Goal: Task Accomplishment & Management: Manage account settings

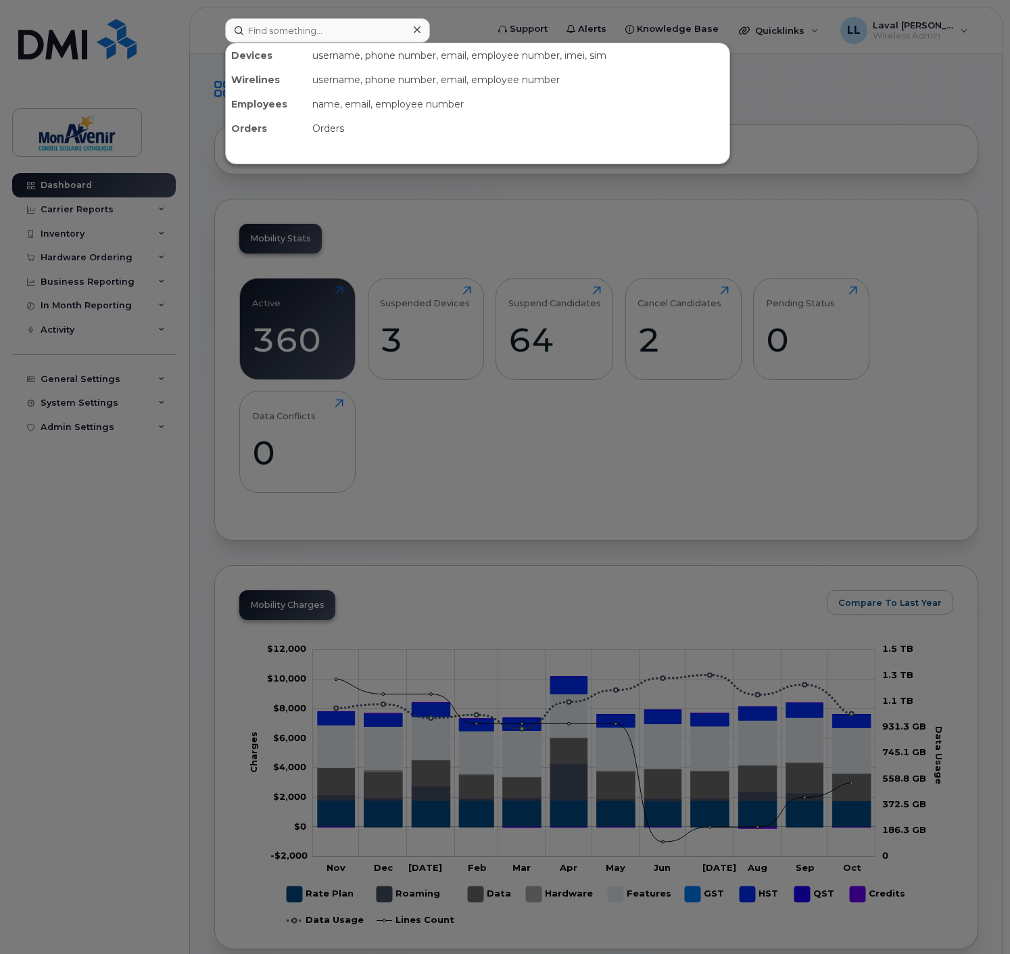
click at [279, 36] on input at bounding box center [327, 30] width 205 height 24
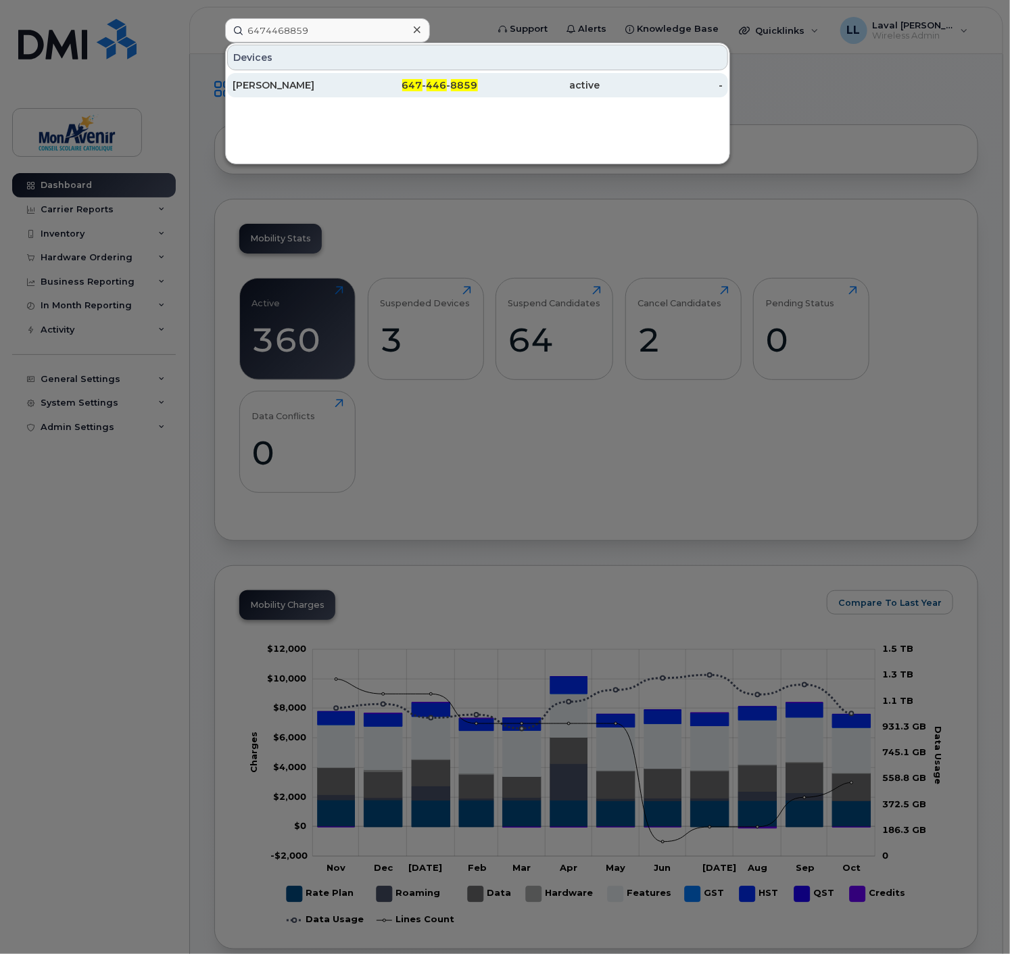
type input "6474468859"
click at [298, 87] on div "[PERSON_NAME]" at bounding box center [294, 85] width 122 height 14
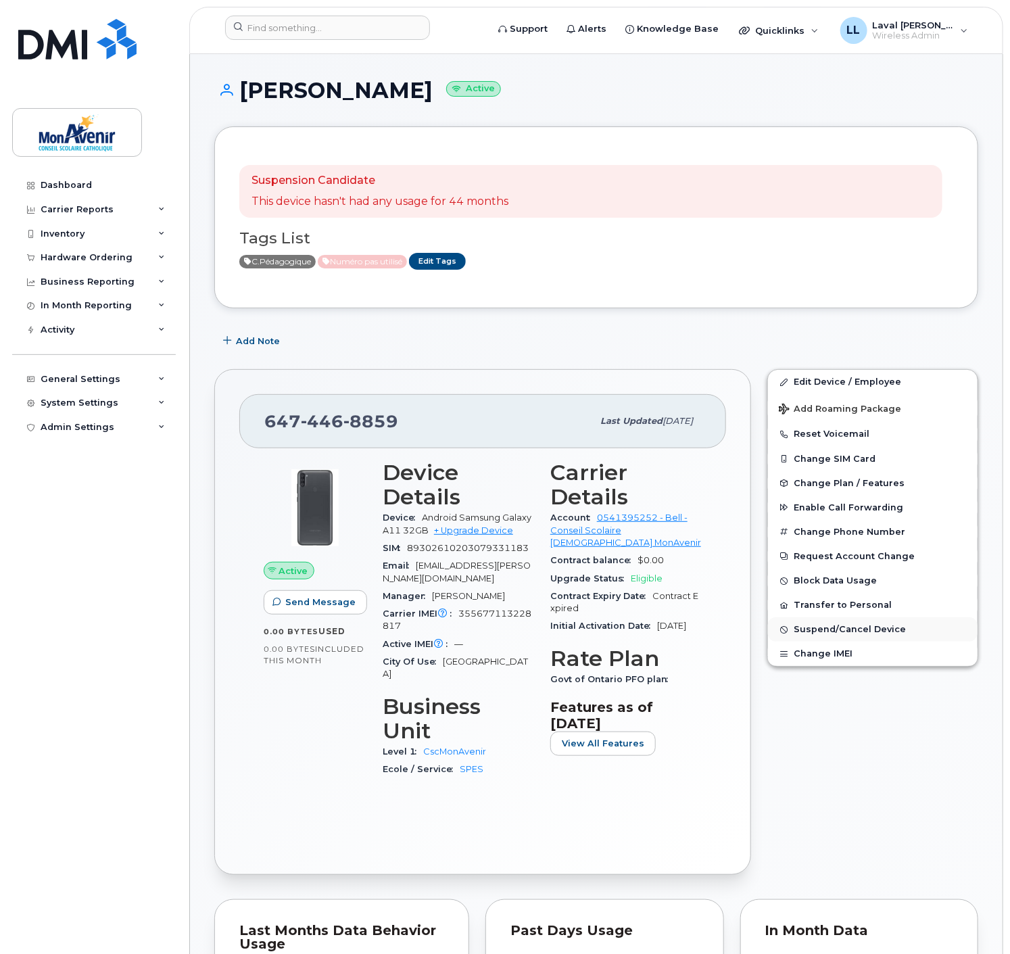
click at [832, 633] on span "Suspend/Cancel Device" at bounding box center [850, 630] width 112 height 10
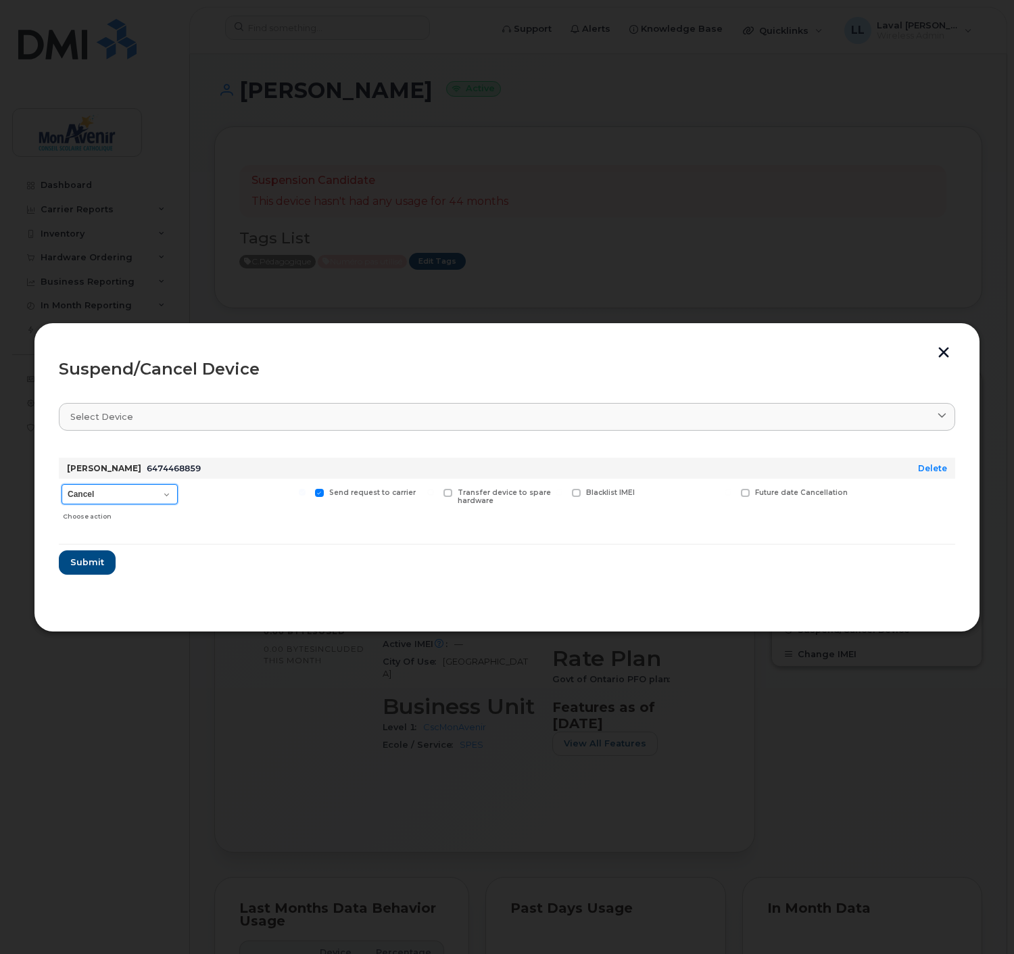
drag, startPoint x: 159, startPoint y: 490, endPoint x: 161, endPoint y: 496, distance: 7.1
click at [159, 490] on select "Cancel Suspend - Extend Suspension Suspend - Reduced Rate Suspend - Full Rate S…" at bounding box center [120, 494] width 116 height 20
select select "[object Object]"
click at [62, 484] on select "Cancel Suspend - Extend Suspension Suspend - Reduced Rate Suspend - Full Rate S…" at bounding box center [120, 494] width 116 height 20
click at [102, 560] on span "Submit" at bounding box center [87, 562] width 34 height 13
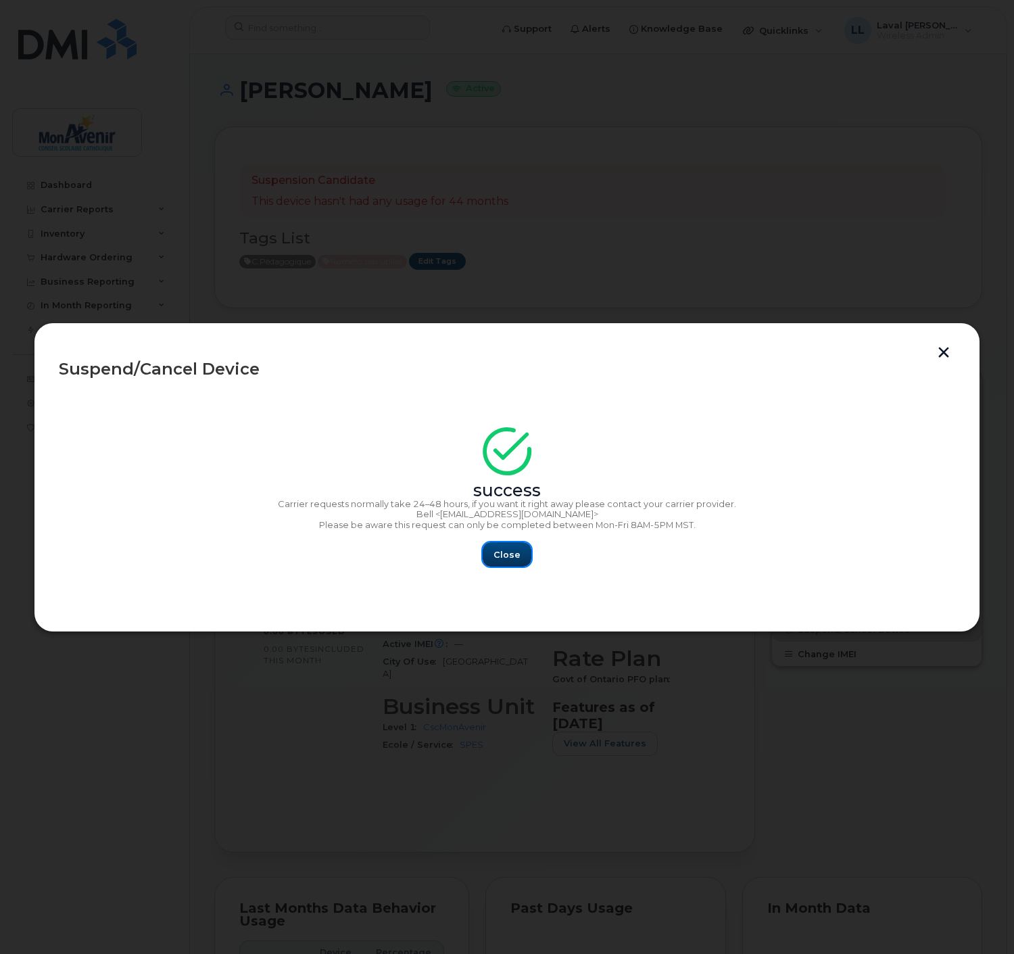
click at [506, 553] on span "Close" at bounding box center [507, 554] width 27 height 13
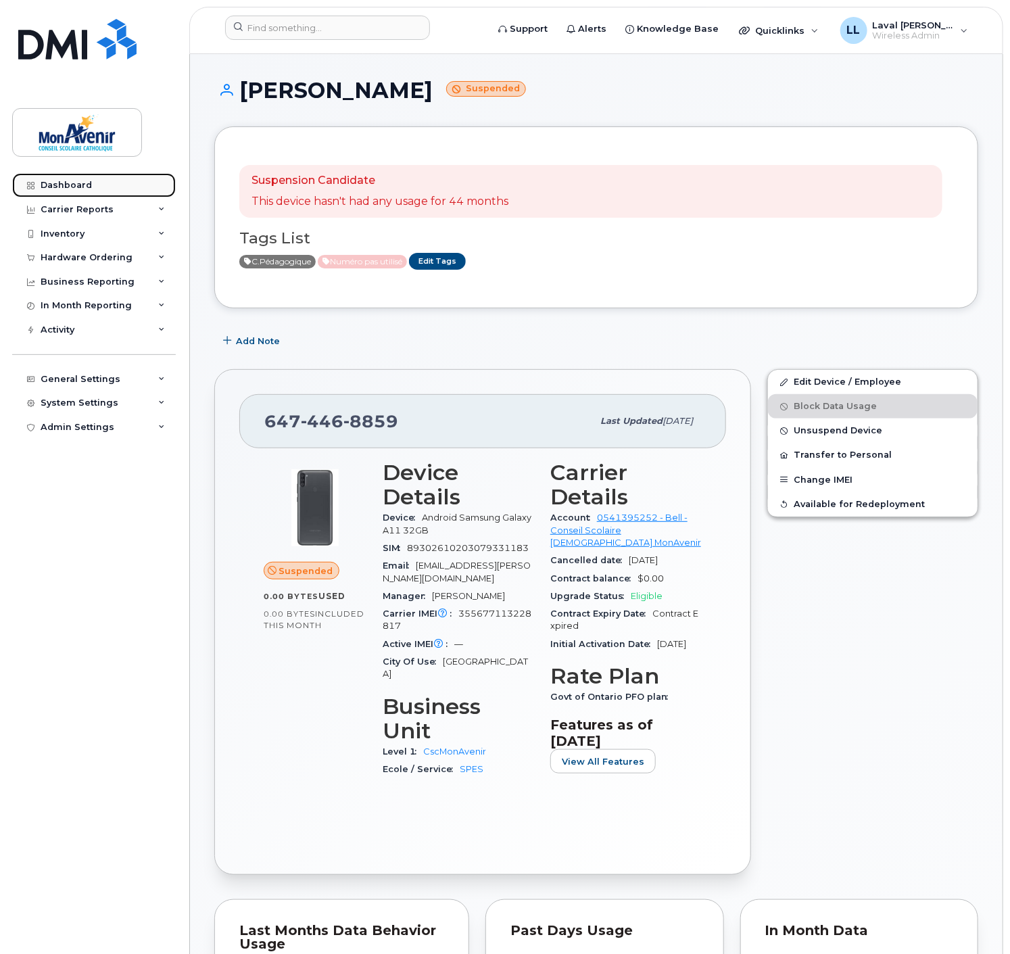
click at [56, 178] on link "Dashboard" at bounding box center [94, 185] width 164 height 24
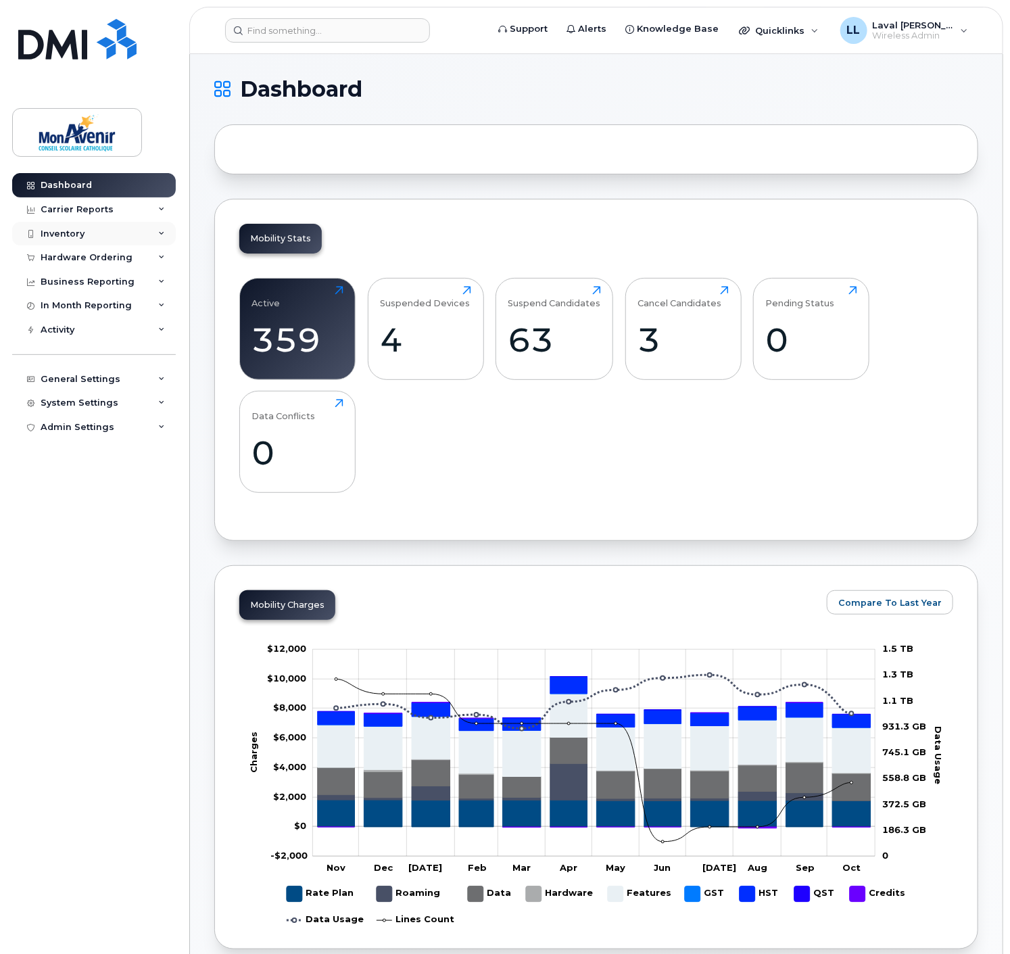
click at [73, 237] on div "Inventory" at bounding box center [63, 234] width 44 height 11
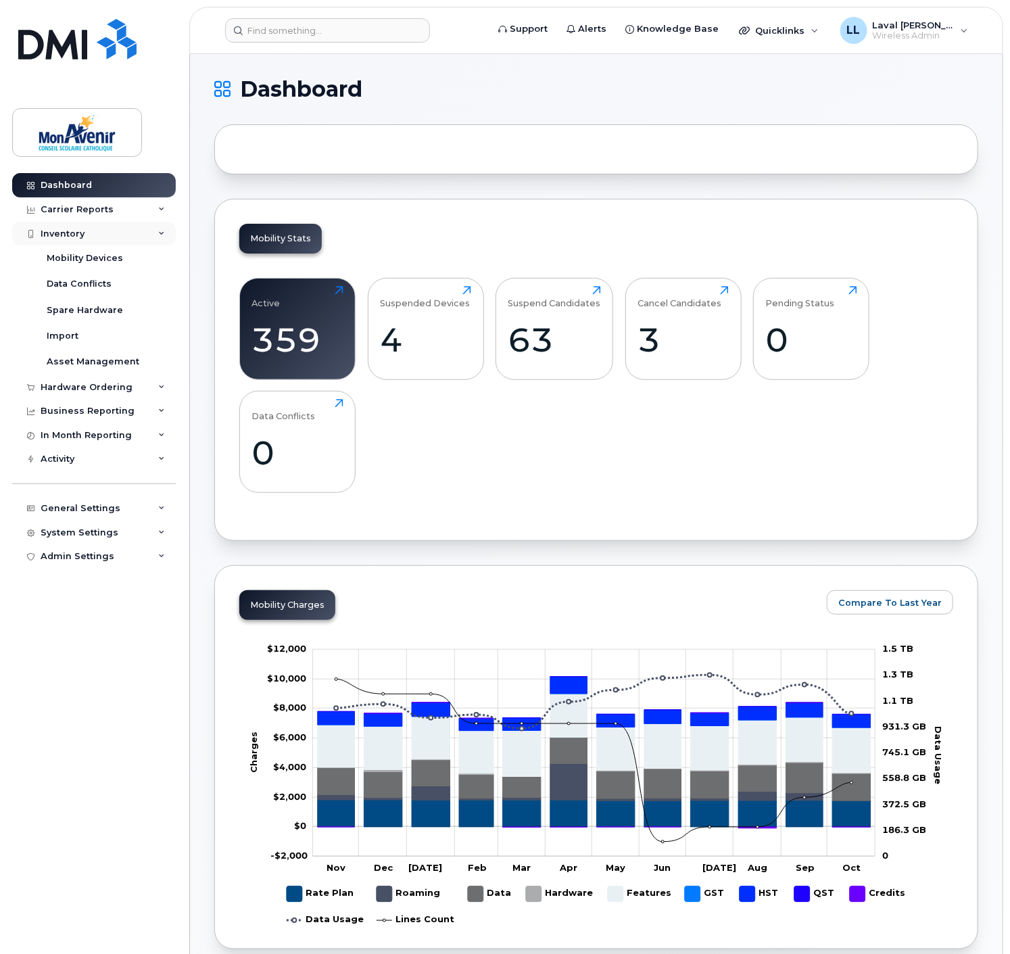
click at [76, 231] on div "Inventory" at bounding box center [63, 234] width 44 height 11
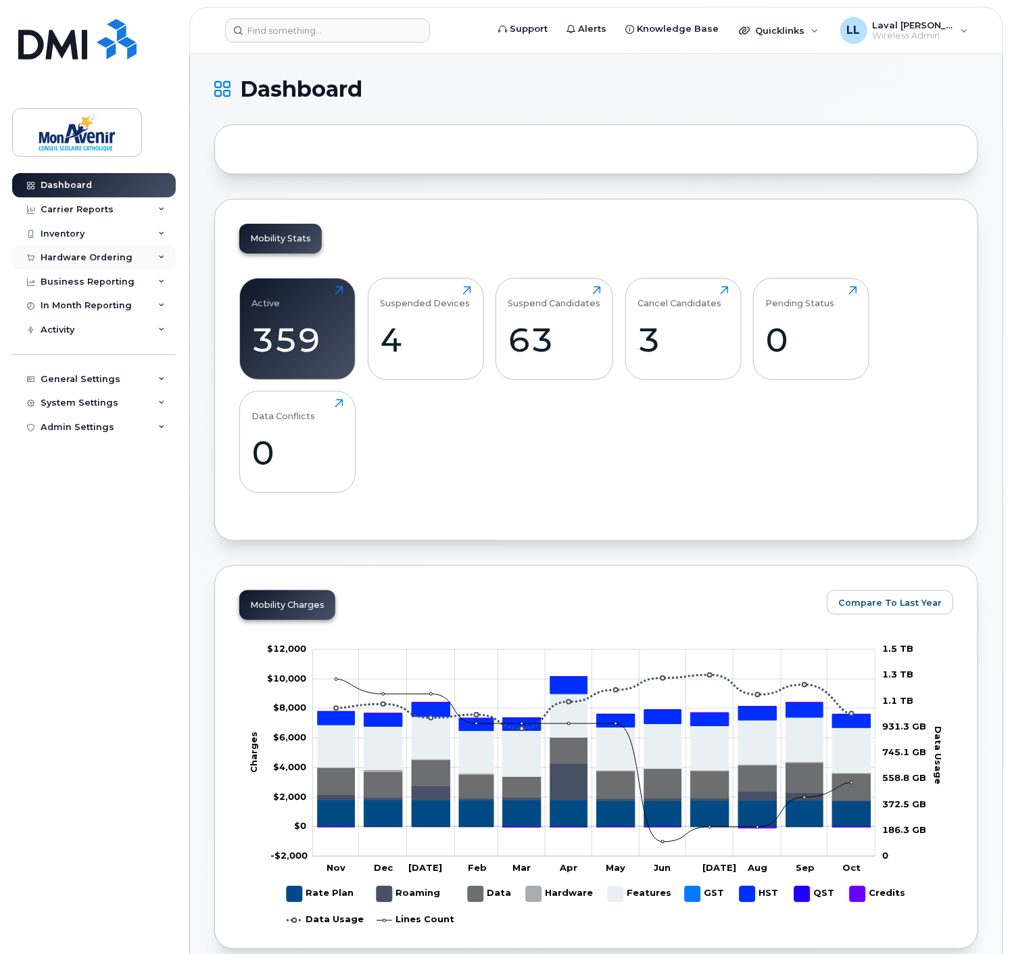
click at [81, 262] on div "Hardware Ordering" at bounding box center [87, 257] width 92 height 11
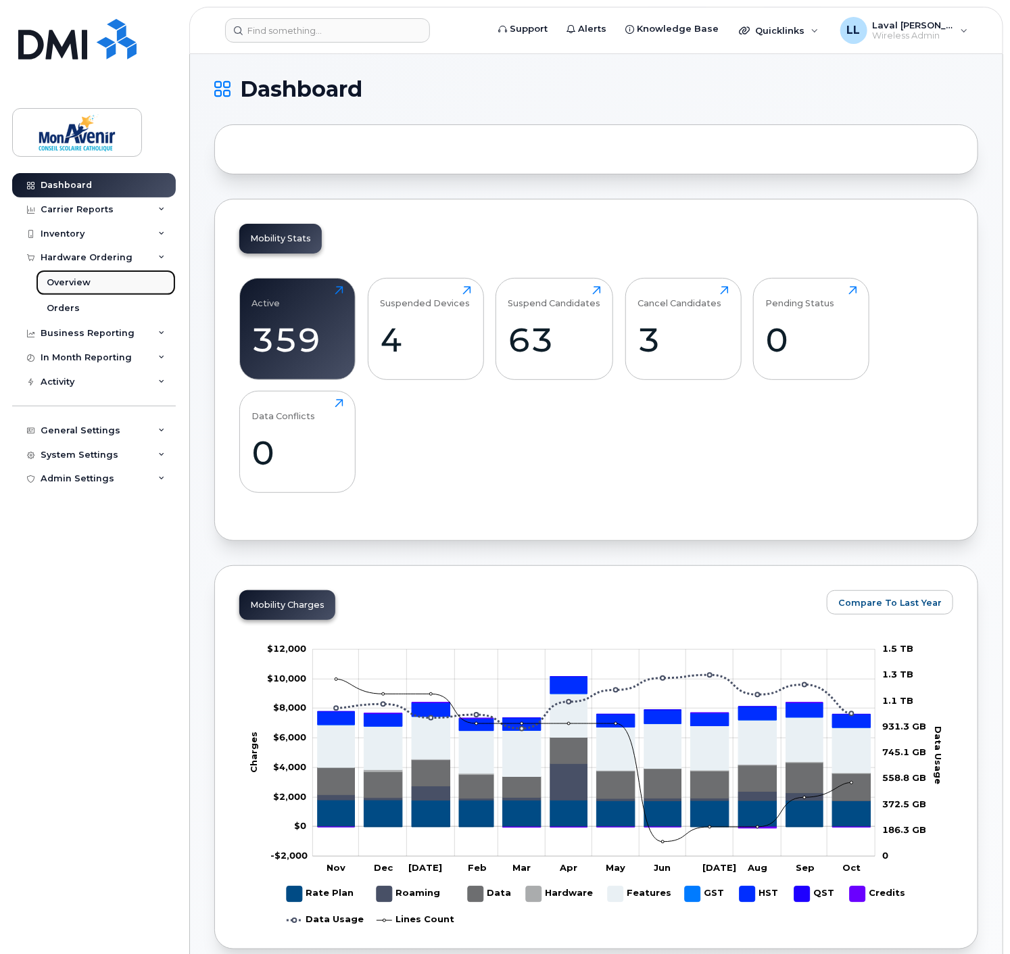
click at [72, 284] on div "Overview" at bounding box center [69, 283] width 44 height 12
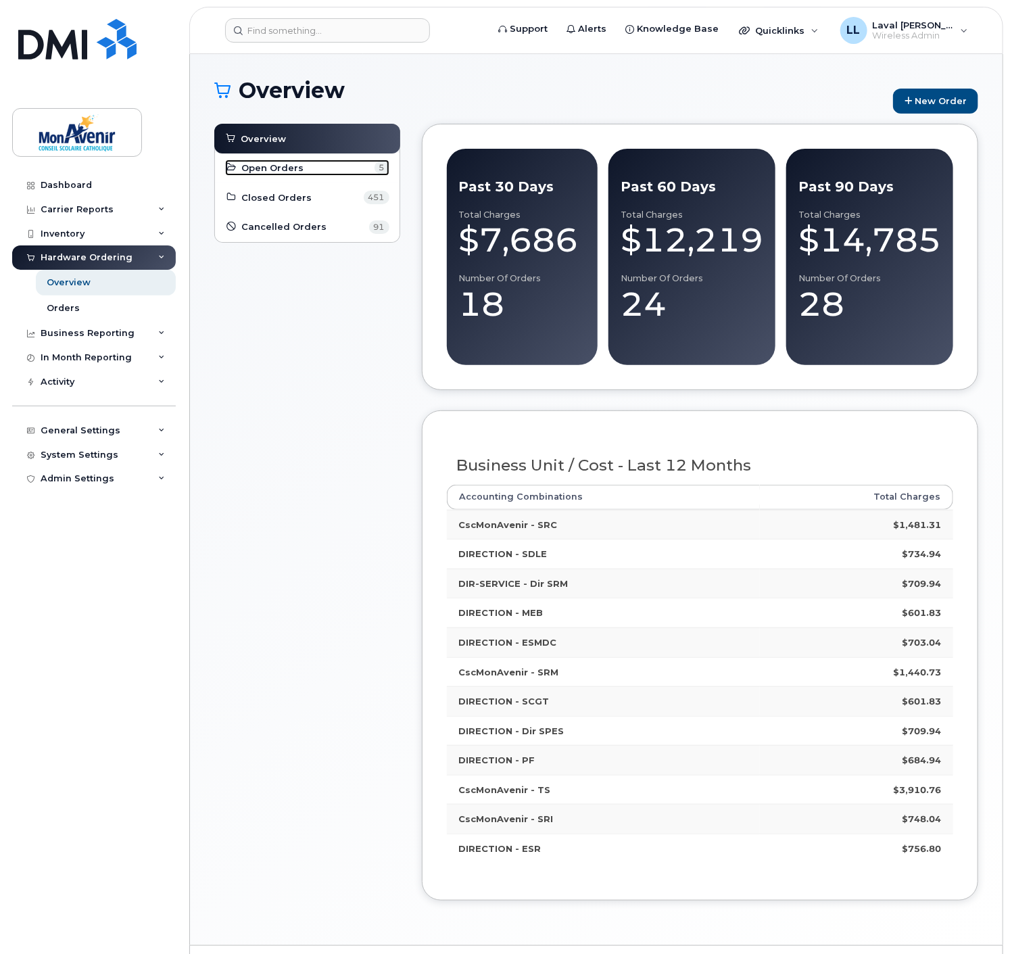
click at [266, 176] on link "Open Orders 5" at bounding box center [307, 168] width 164 height 16
